Goal: Information Seeking & Learning: Find specific fact

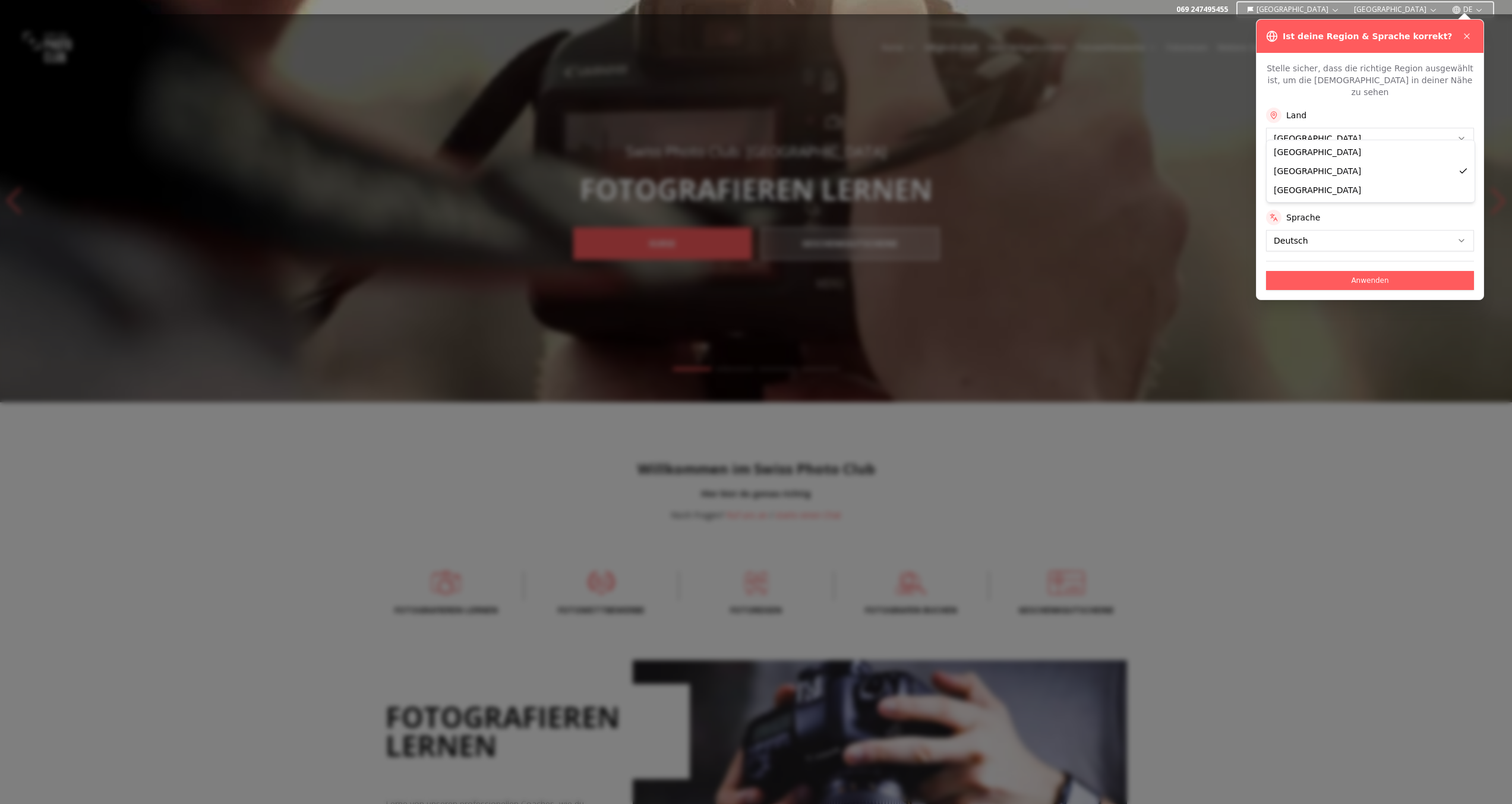
click at [1334, 271] on button "Anwenden" at bounding box center [1370, 280] width 208 height 19
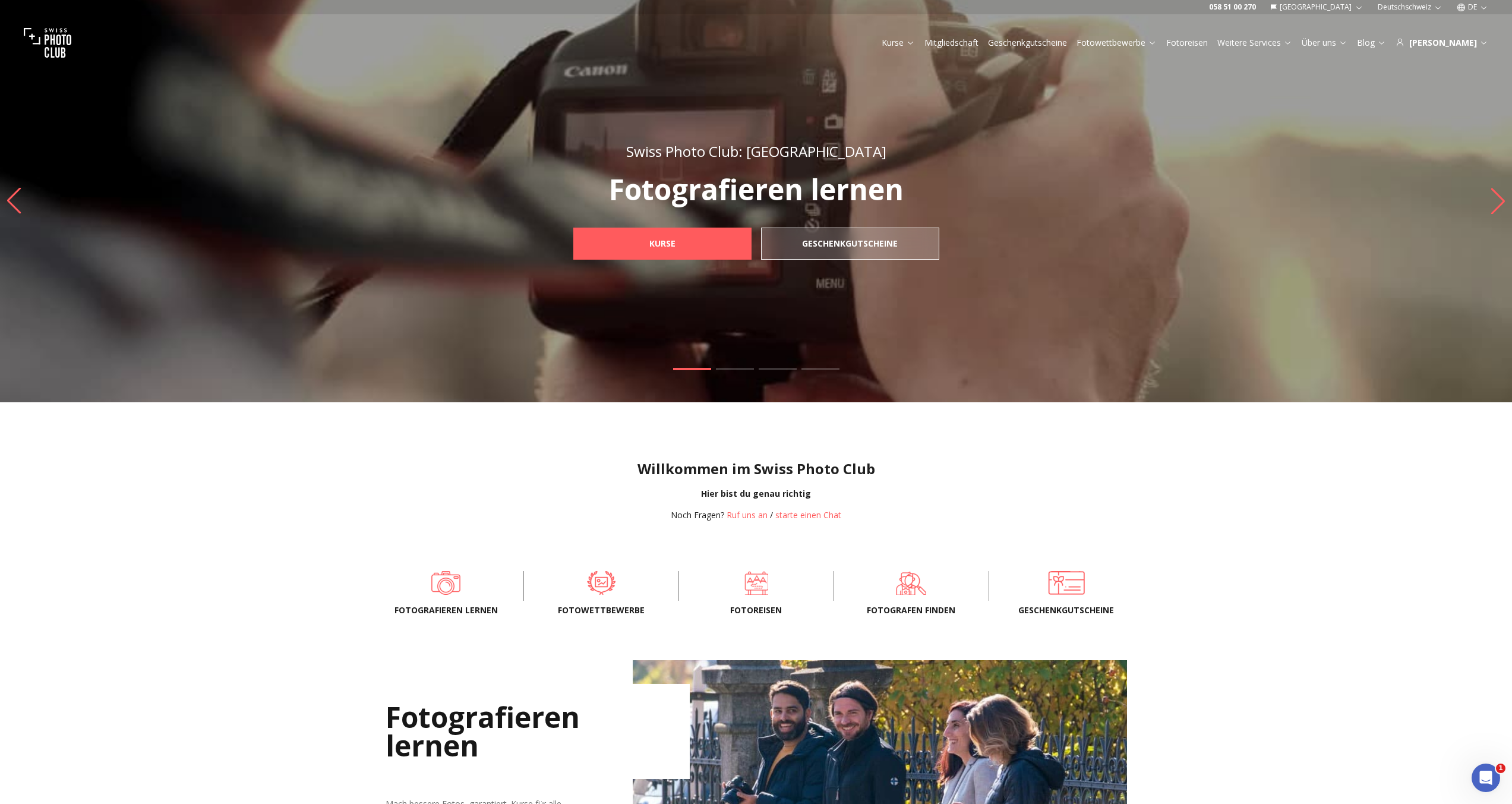
click at [1157, 42] on icon at bounding box center [1152, 43] width 9 height 9
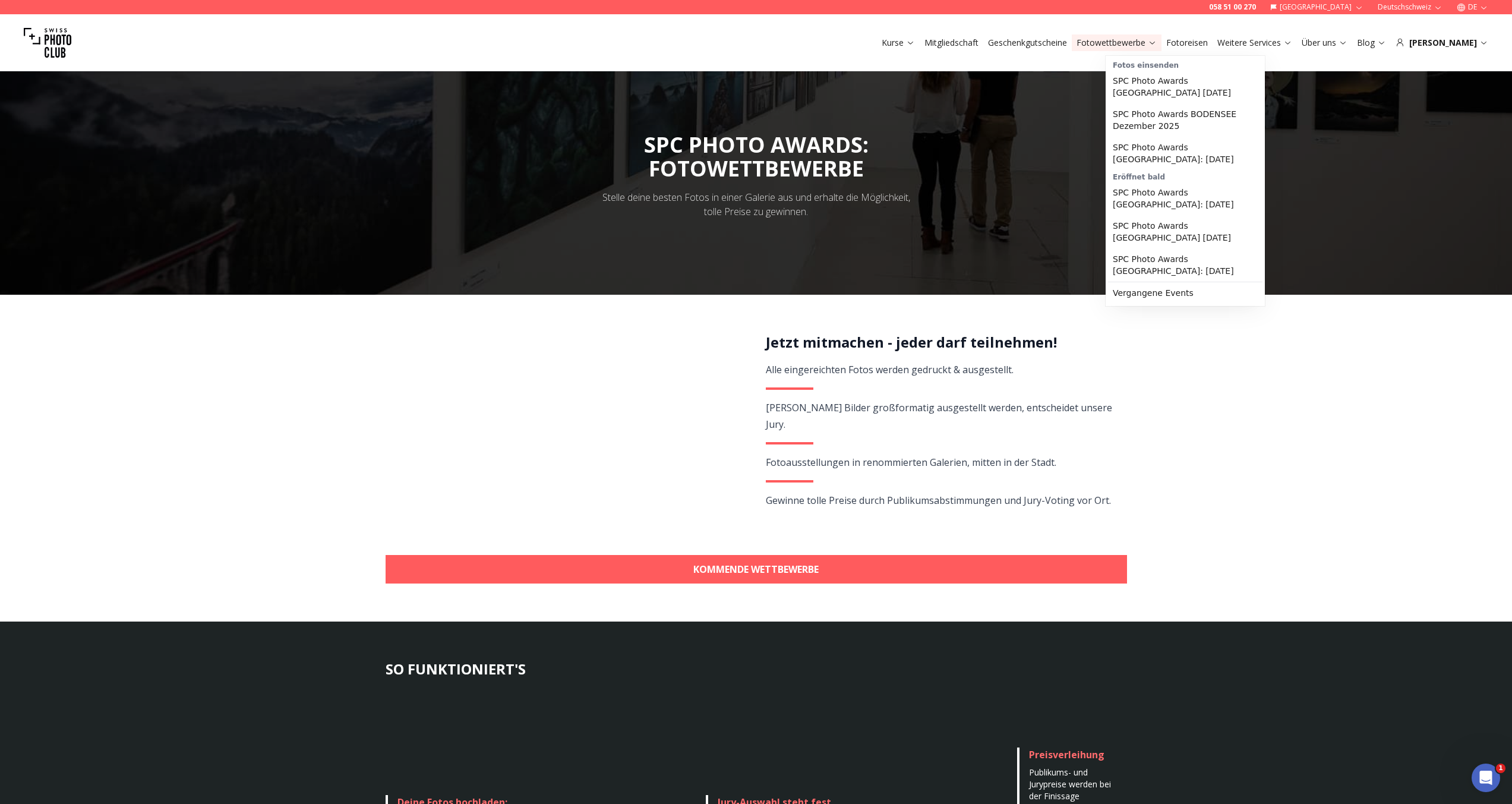
click at [1193, 248] on link "SPC Photo Awards [GEOGRAPHIC_DATA]: [DATE]" at bounding box center [1186, 265] width 155 height 33
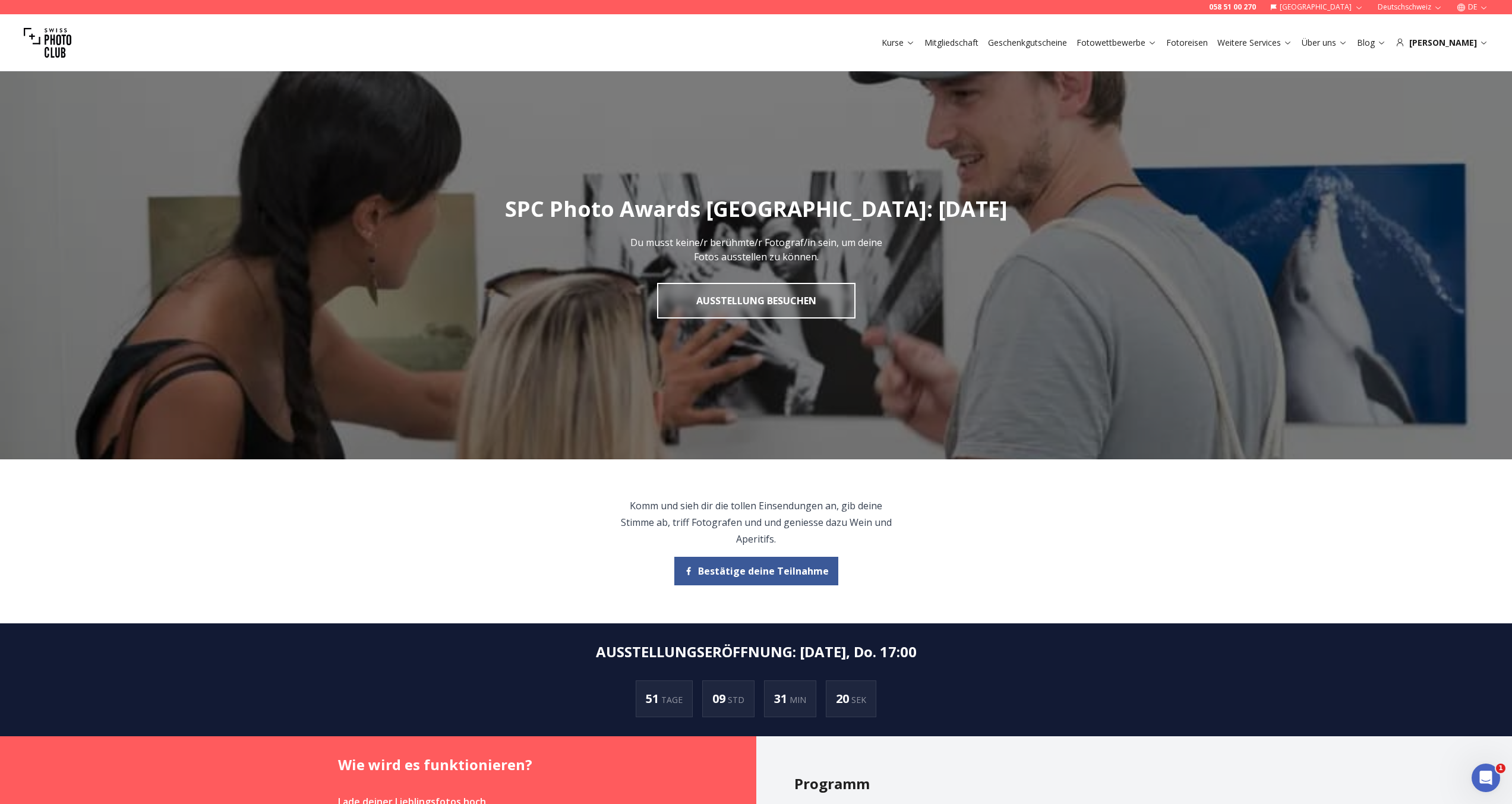
drag, startPoint x: 1225, startPoint y: 581, endPoint x: 1216, endPoint y: 577, distance: 9.8
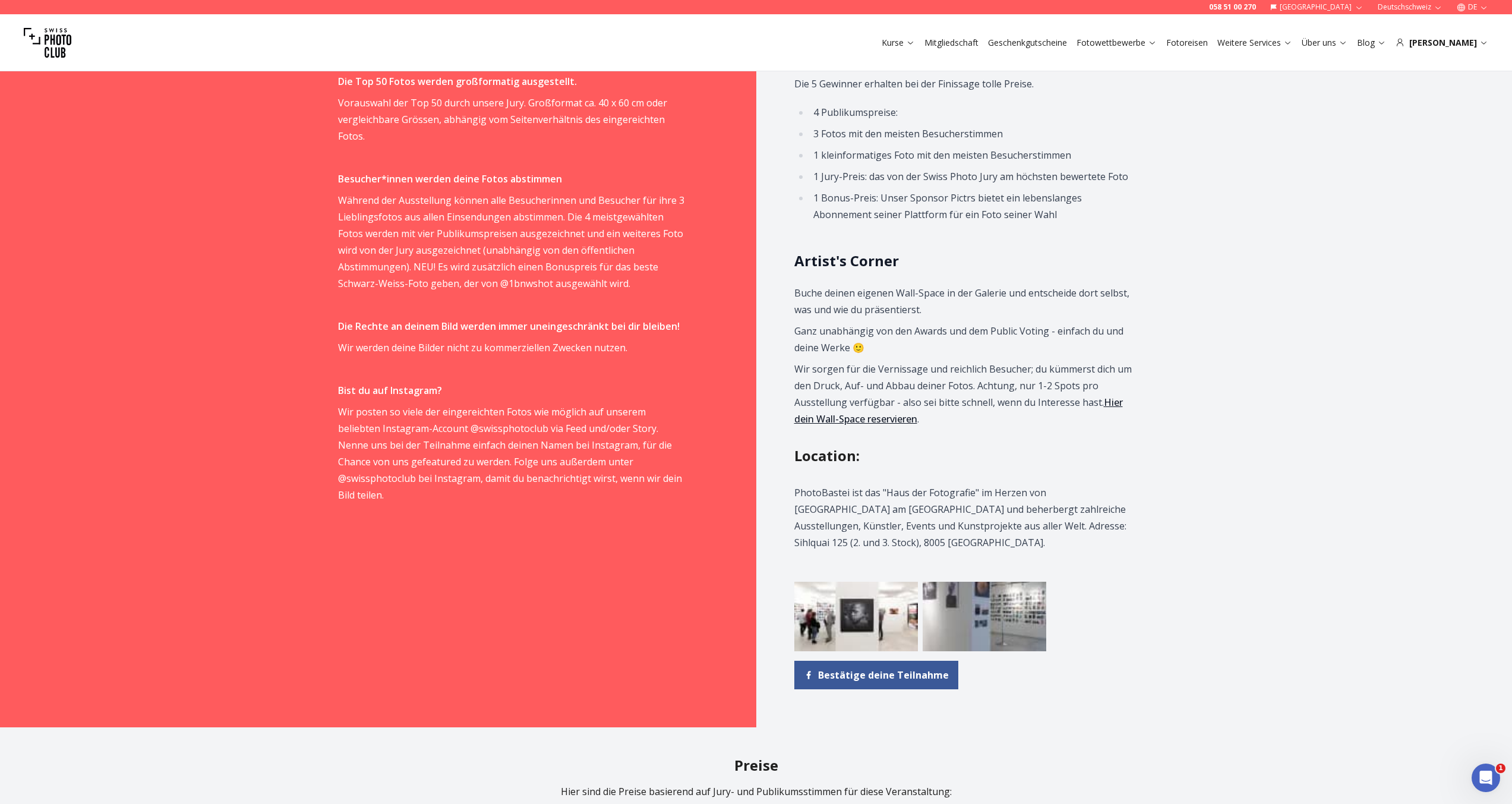
scroll to position [1070, 0]
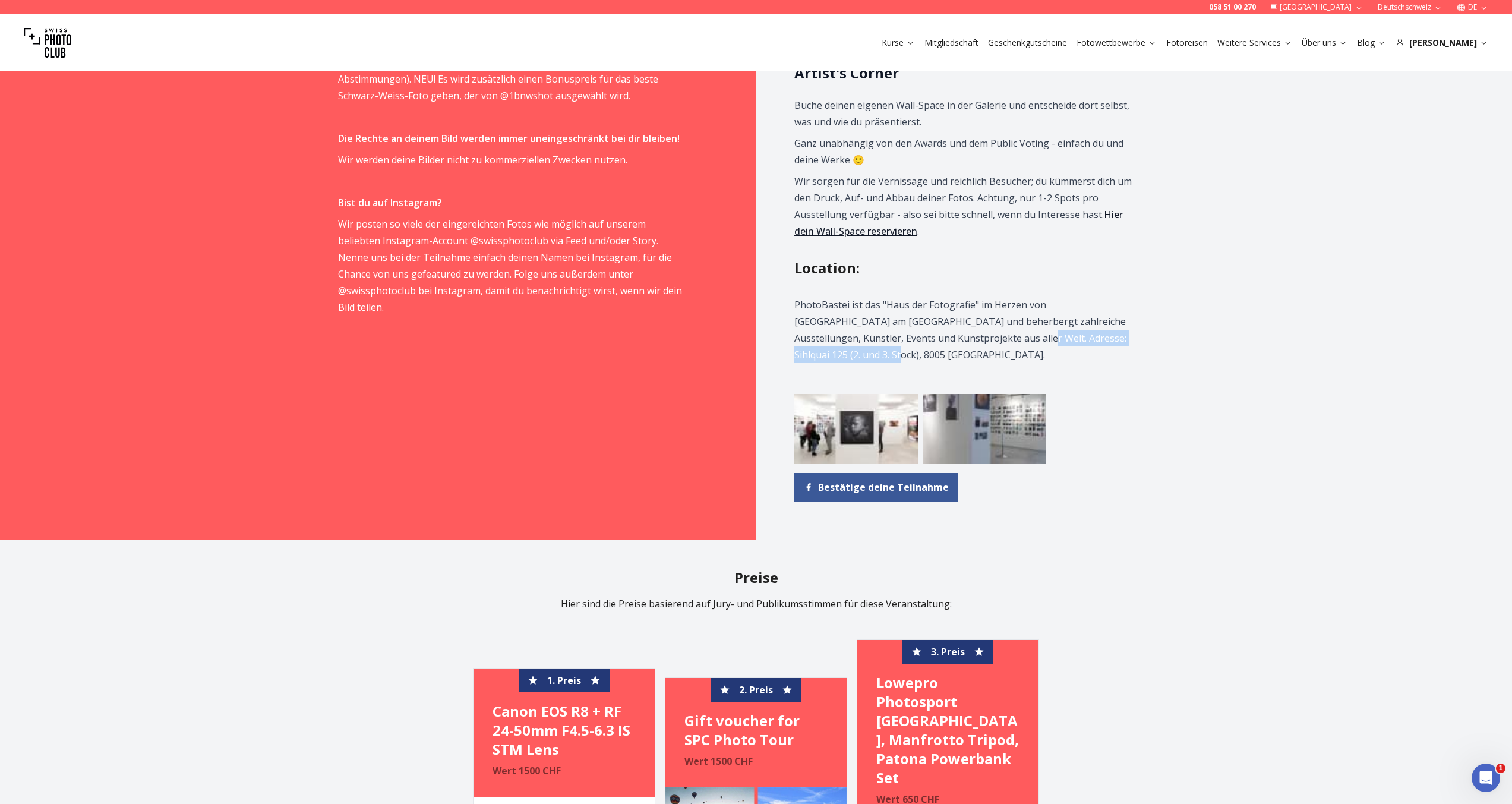
drag, startPoint x: 898, startPoint y: 338, endPoint x: 1082, endPoint y: 342, distance: 184.0
click at [1082, 342] on p "PhotoBastei ist das "Haus der Fotografie" im Herzen von [GEOGRAPHIC_DATA] am [G…" at bounding box center [968, 330] width 347 height 66
copy p "Sihlquai 125 (2. und 3. Stock), 8005 [GEOGRAPHIC_DATA]"
